Goal: Task Accomplishment & Management: Manage account settings

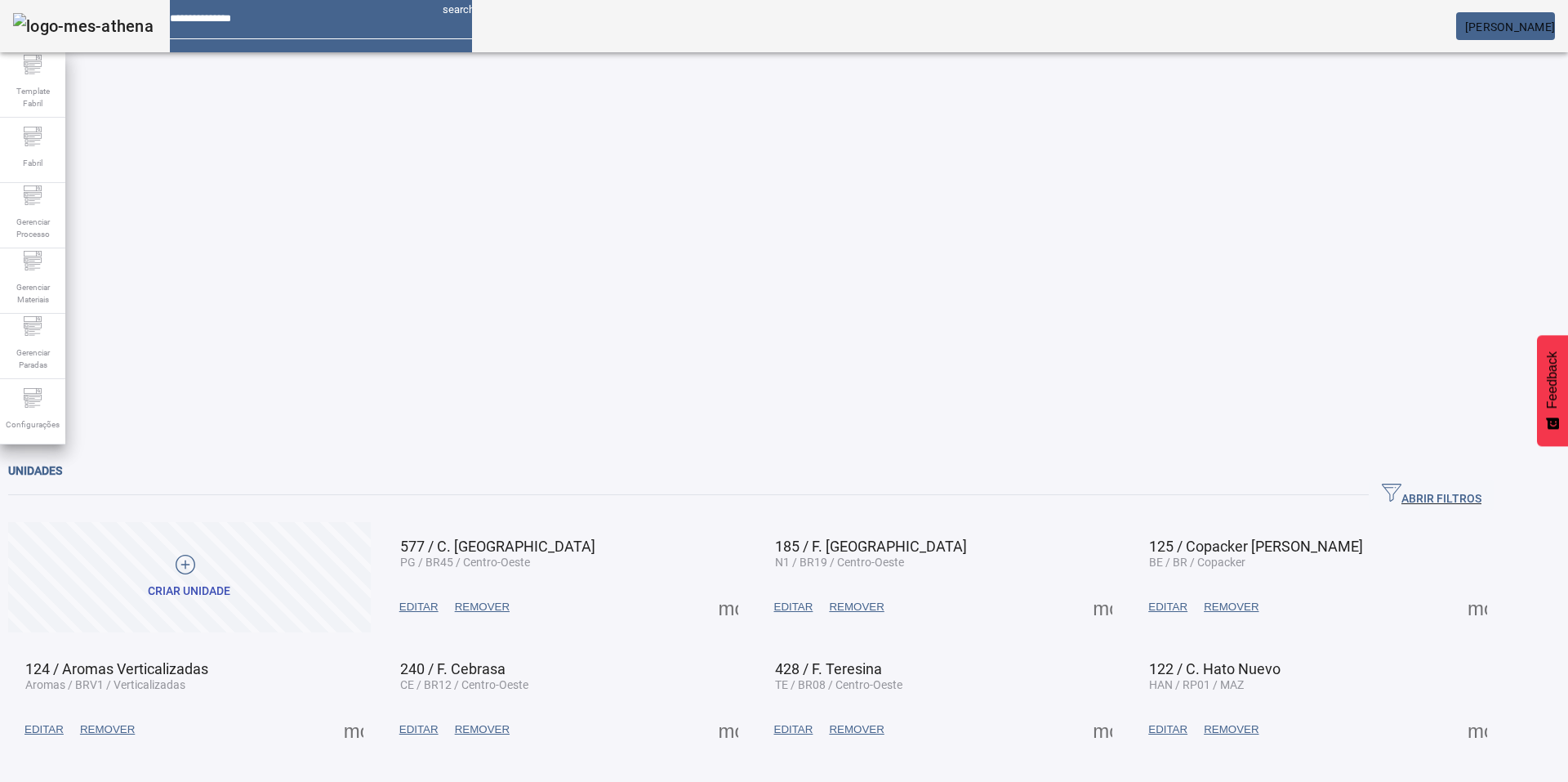
click at [1477, 18] on mat-card "[PERSON_NAME]" at bounding box center [1506, 26] width 98 height 28
click at [38, 396] on icon at bounding box center [33, 398] width 19 height 19
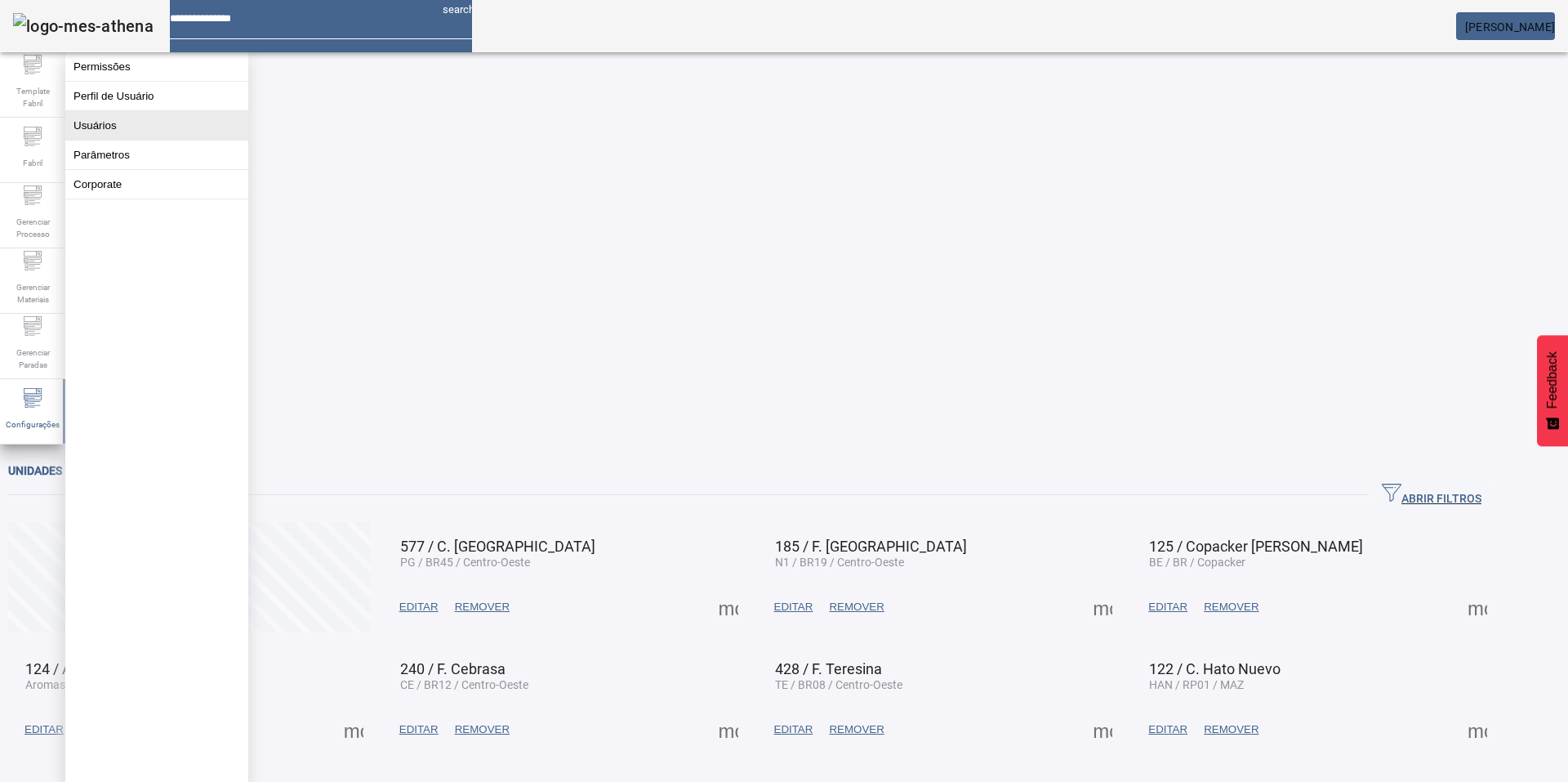
click at [128, 139] on button "Usuários" at bounding box center [157, 125] width 183 height 28
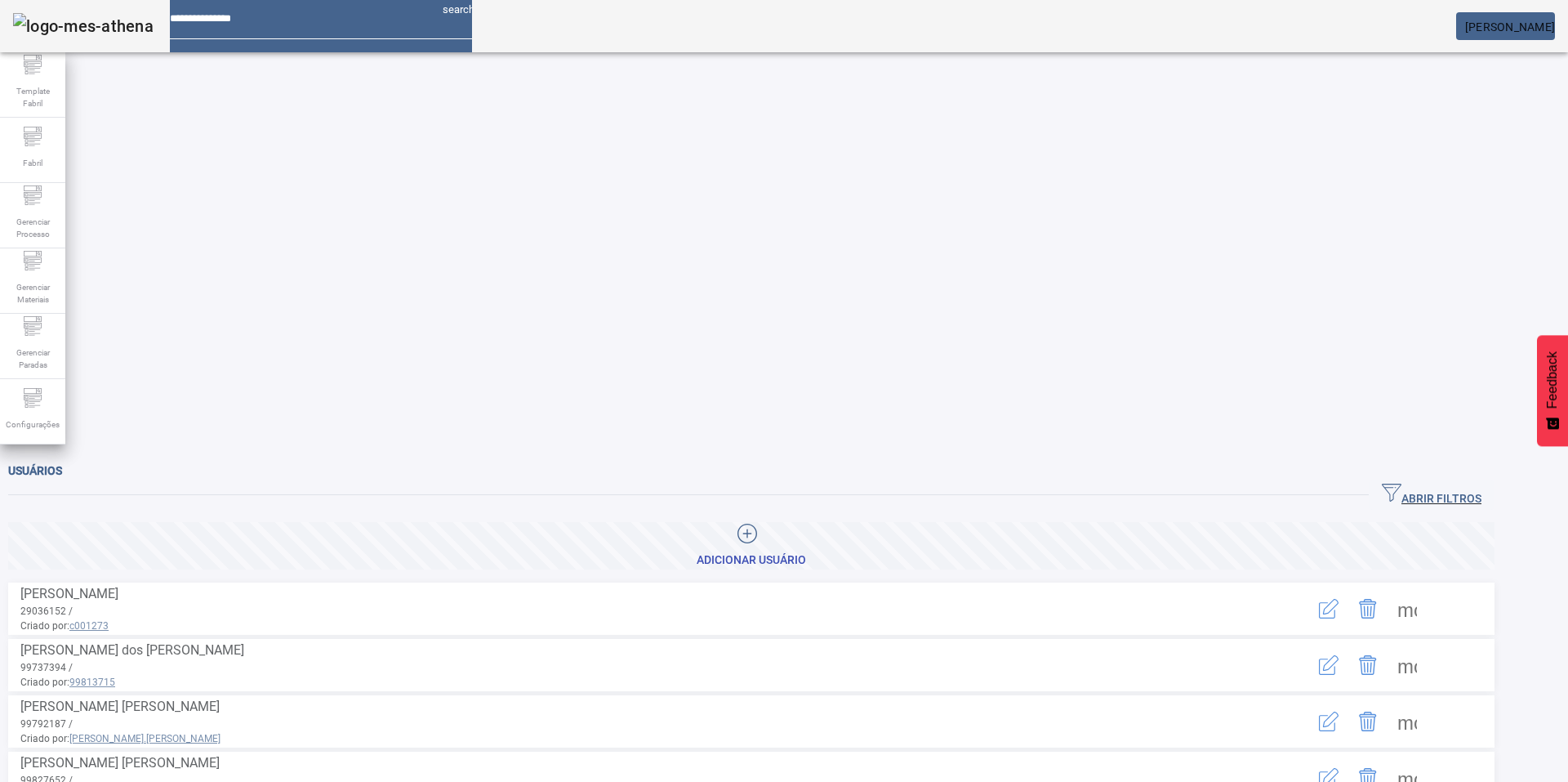
click at [1401, 483] on icon "button" at bounding box center [1391, 493] width 19 height 19
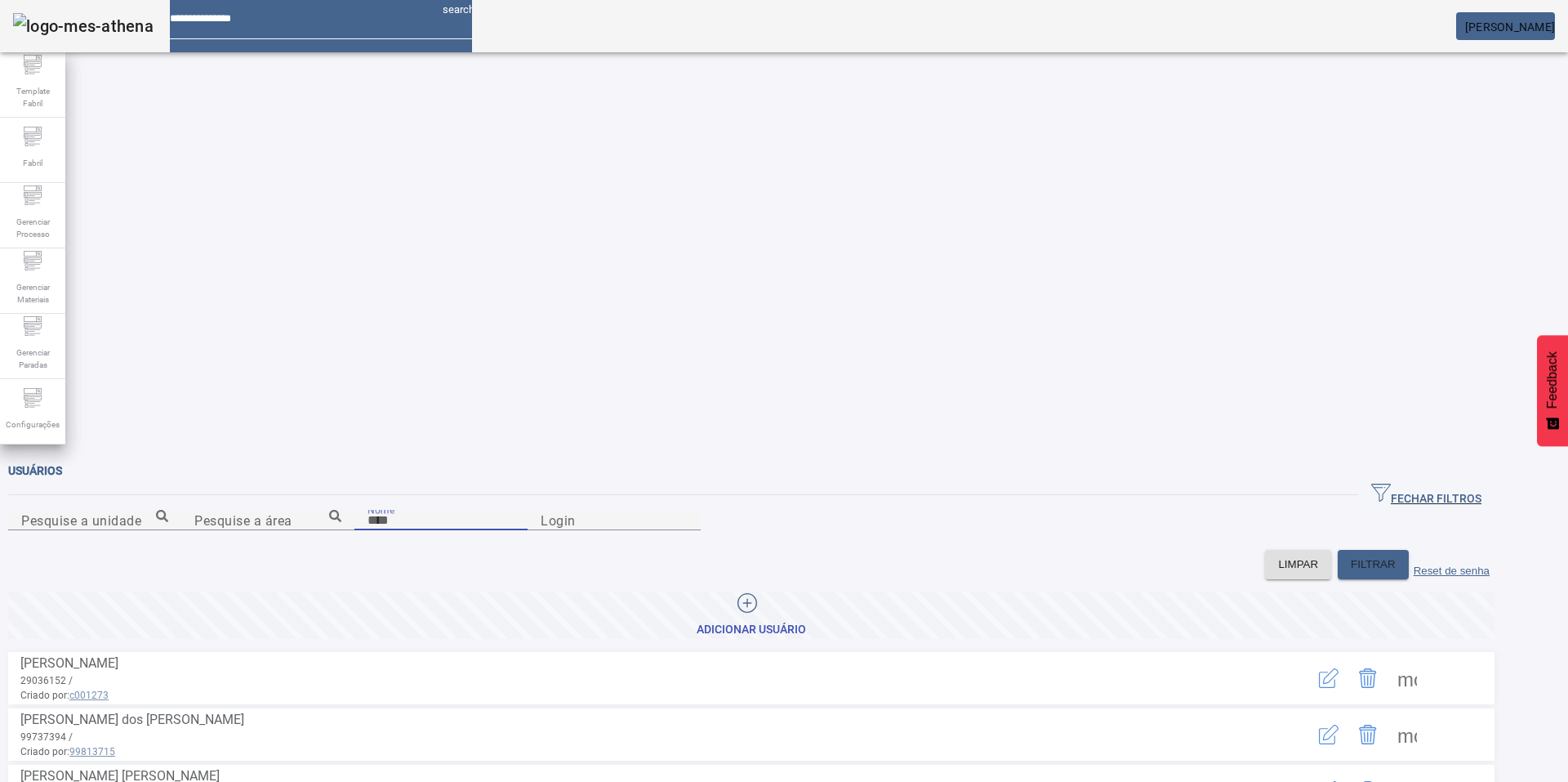
click at [514, 510] on input "Nome" at bounding box center [441, 520] width 147 height 19
type input "******"
click at [1396, 556] on span "FILTRAR" at bounding box center [1373, 564] width 45 height 17
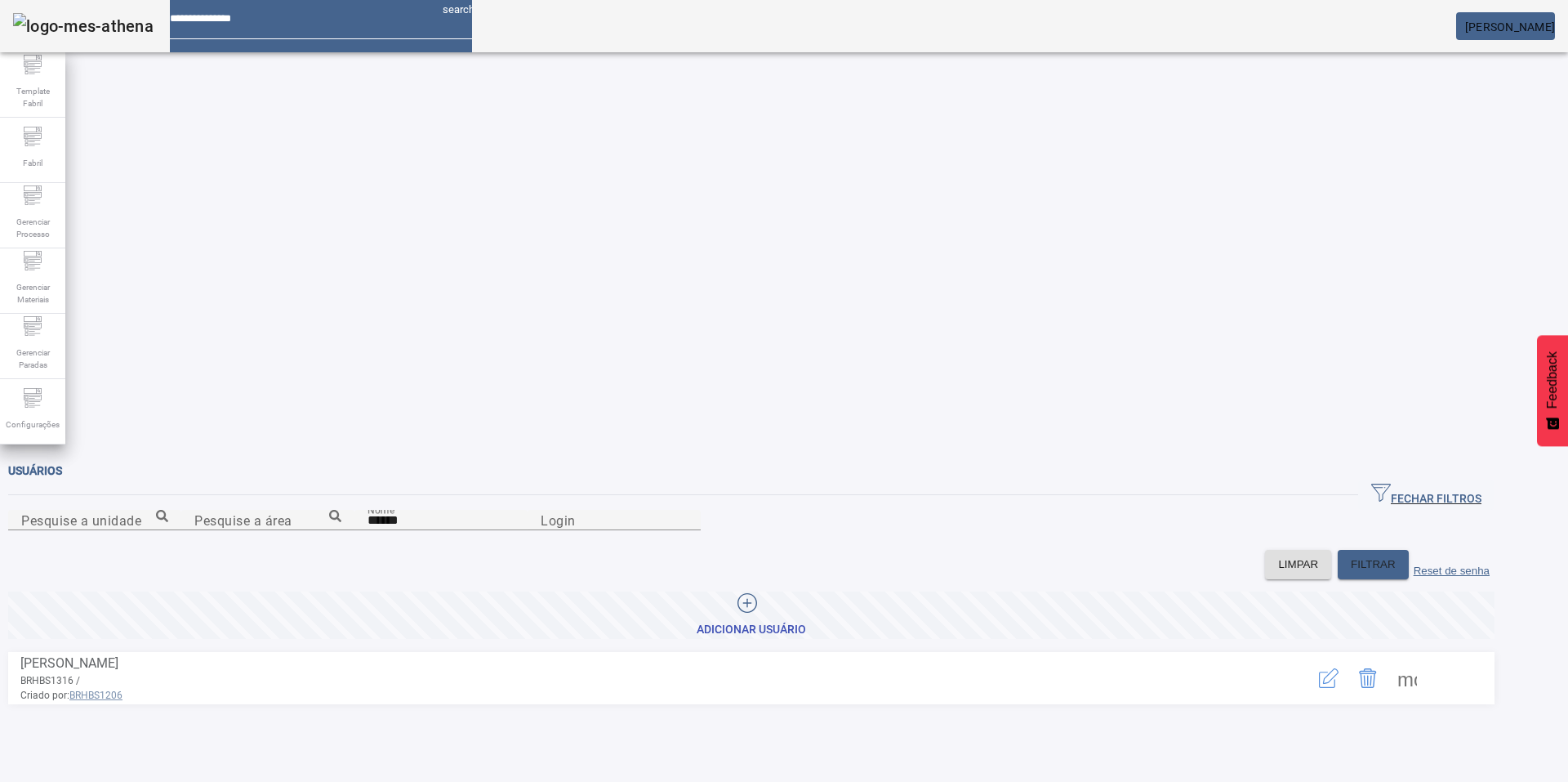
drag, startPoint x: 1380, startPoint y: 379, endPoint x: 1439, endPoint y: 429, distance: 77.3
click at [1426, 658] on span at bounding box center [1407, 677] width 40 height 40
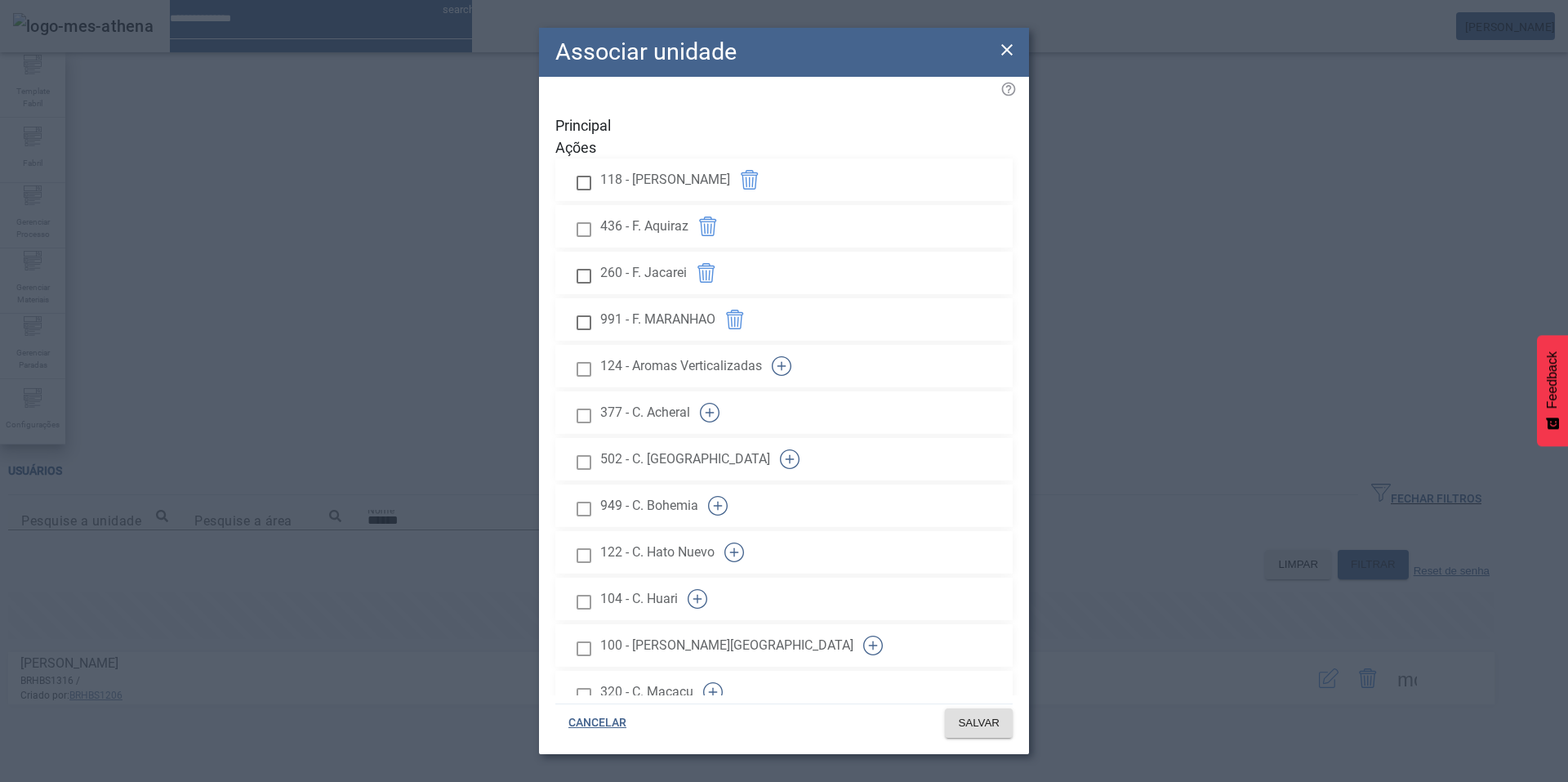
click at [598, 585] on div at bounding box center [583, 602] width 33 height 33
click at [717, 579] on button "button" at bounding box center [697, 598] width 40 height 40
click at [995, 723] on span "SALVAR" at bounding box center [978, 722] width 41 height 17
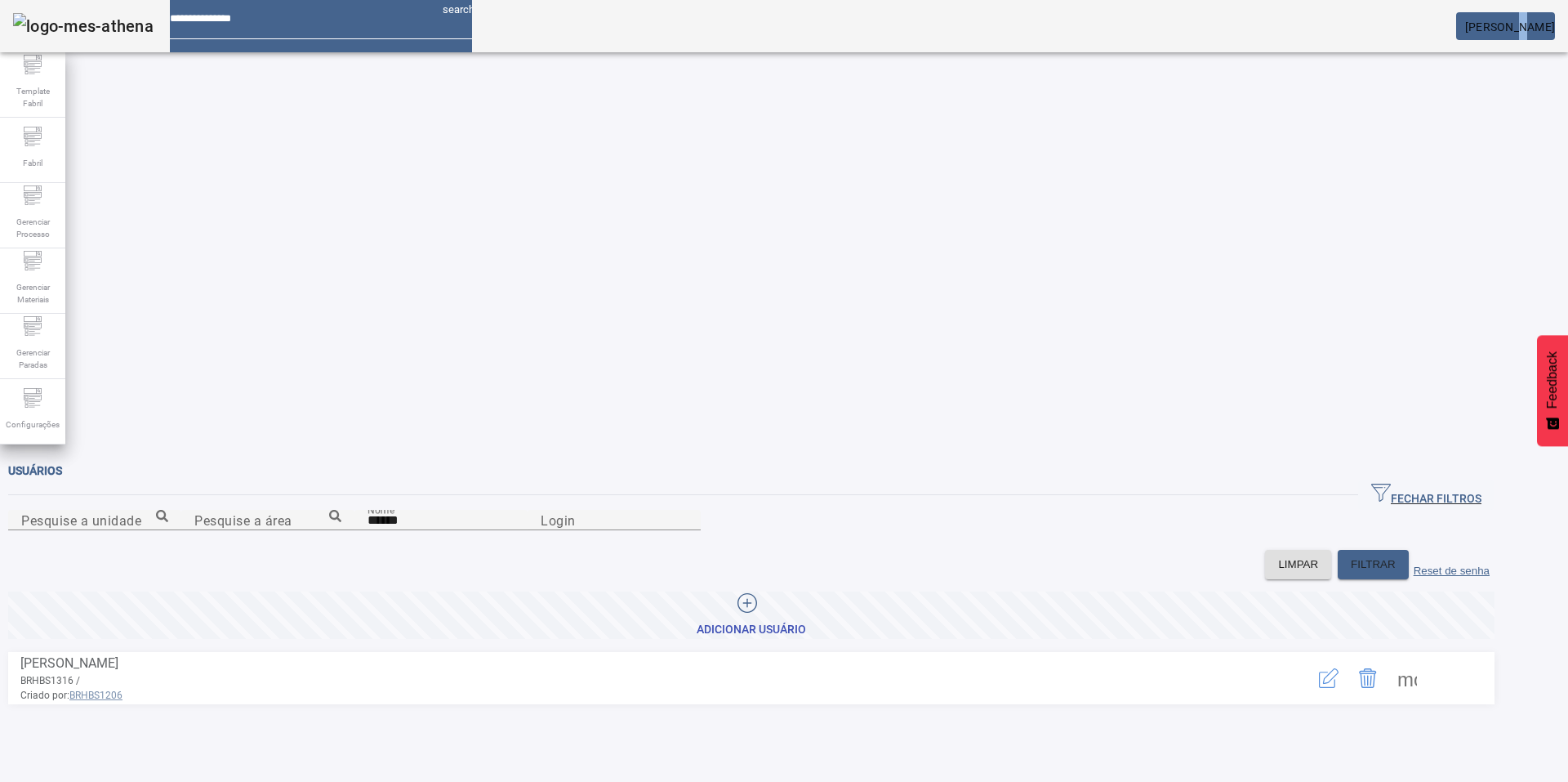
click at [1491, 26] on span "[PERSON_NAME]" at bounding box center [1510, 26] width 90 height 13
drag, startPoint x: 1491, startPoint y: 26, endPoint x: 1476, endPoint y: 101, distance: 76.5
